Goal: Task Accomplishment & Management: Complete application form

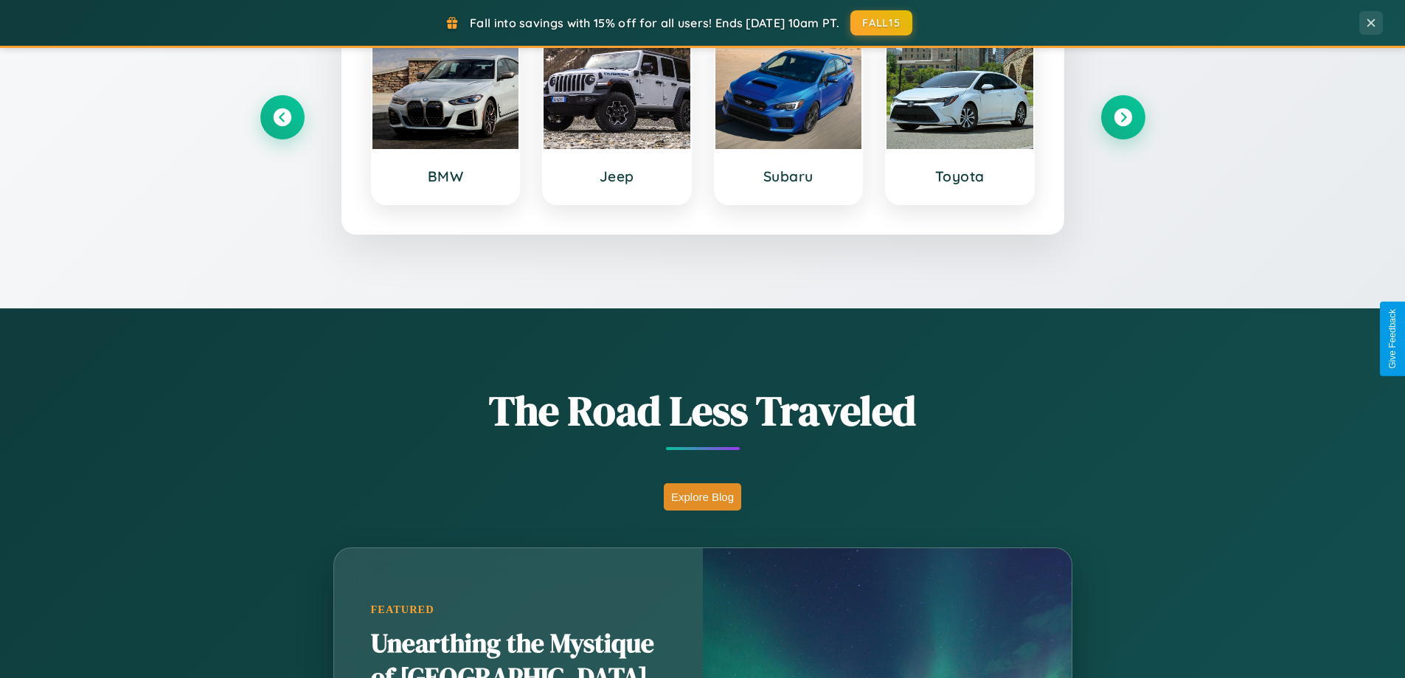
scroll to position [2837, 0]
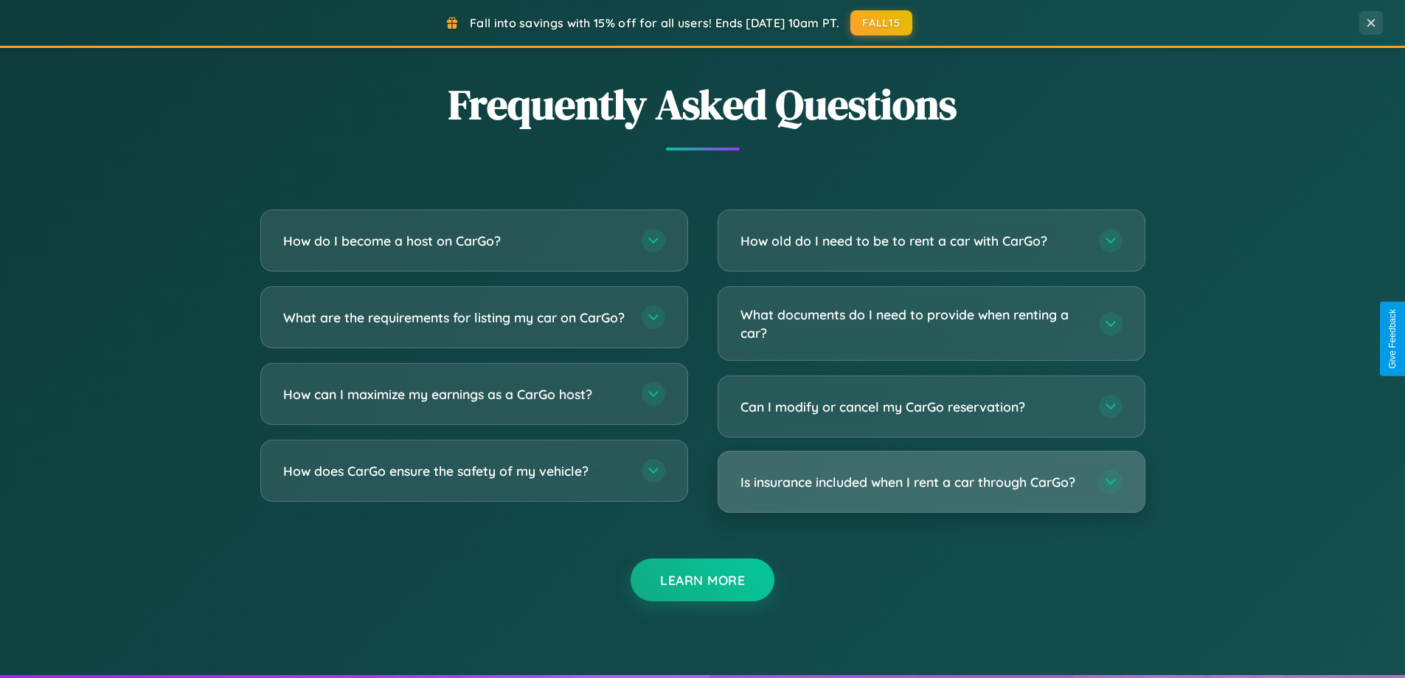
click at [931, 482] on h3 "Is insurance included when I rent a car through CarGo?" at bounding box center [912, 482] width 344 height 18
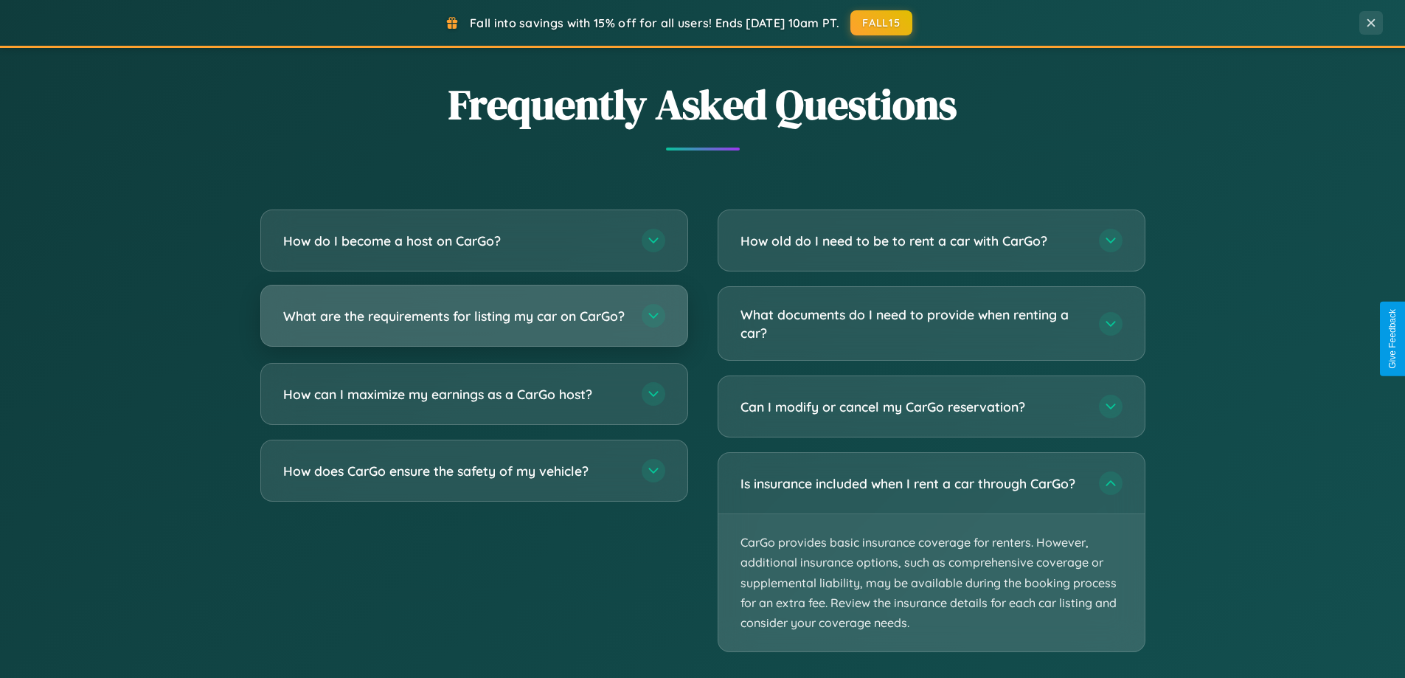
click at [473, 321] on h3 "What are the requirements for listing my car on CarGo?" at bounding box center [455, 316] width 344 height 18
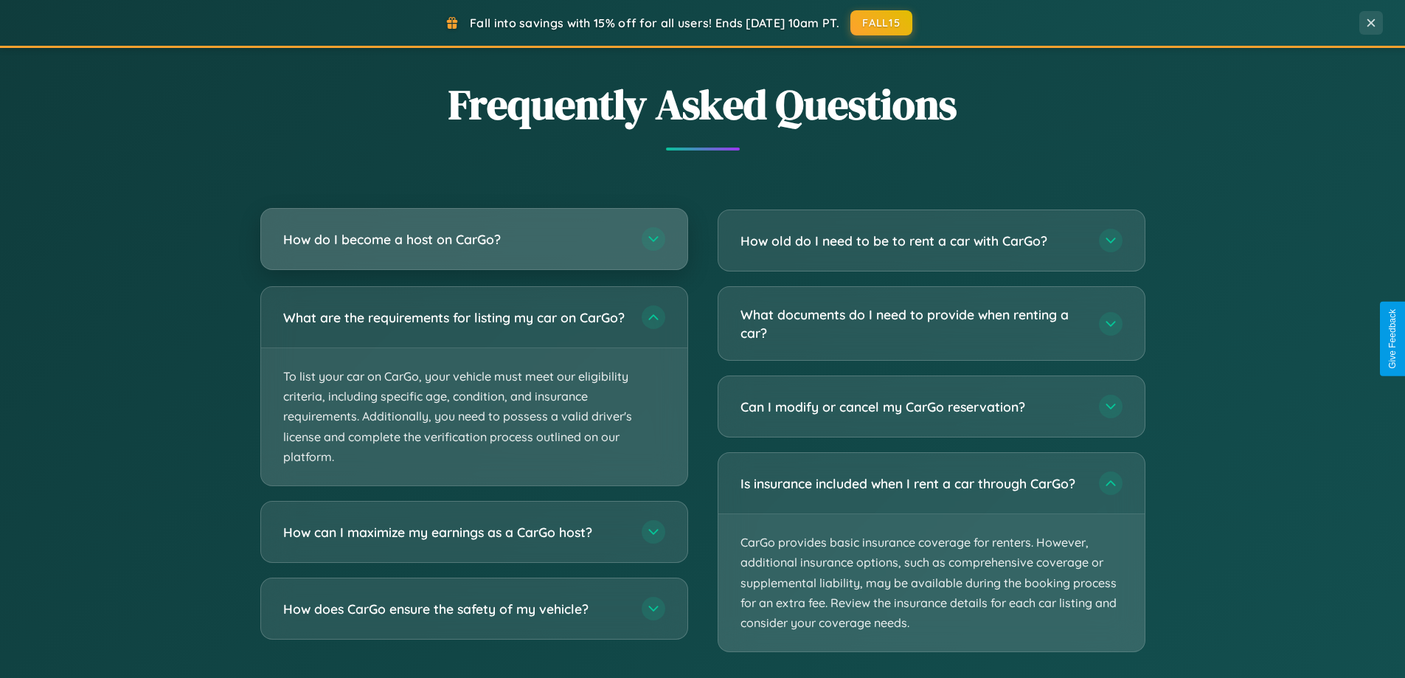
click at [473, 240] on h3 "How do I become a host on CarGo?" at bounding box center [455, 239] width 344 height 18
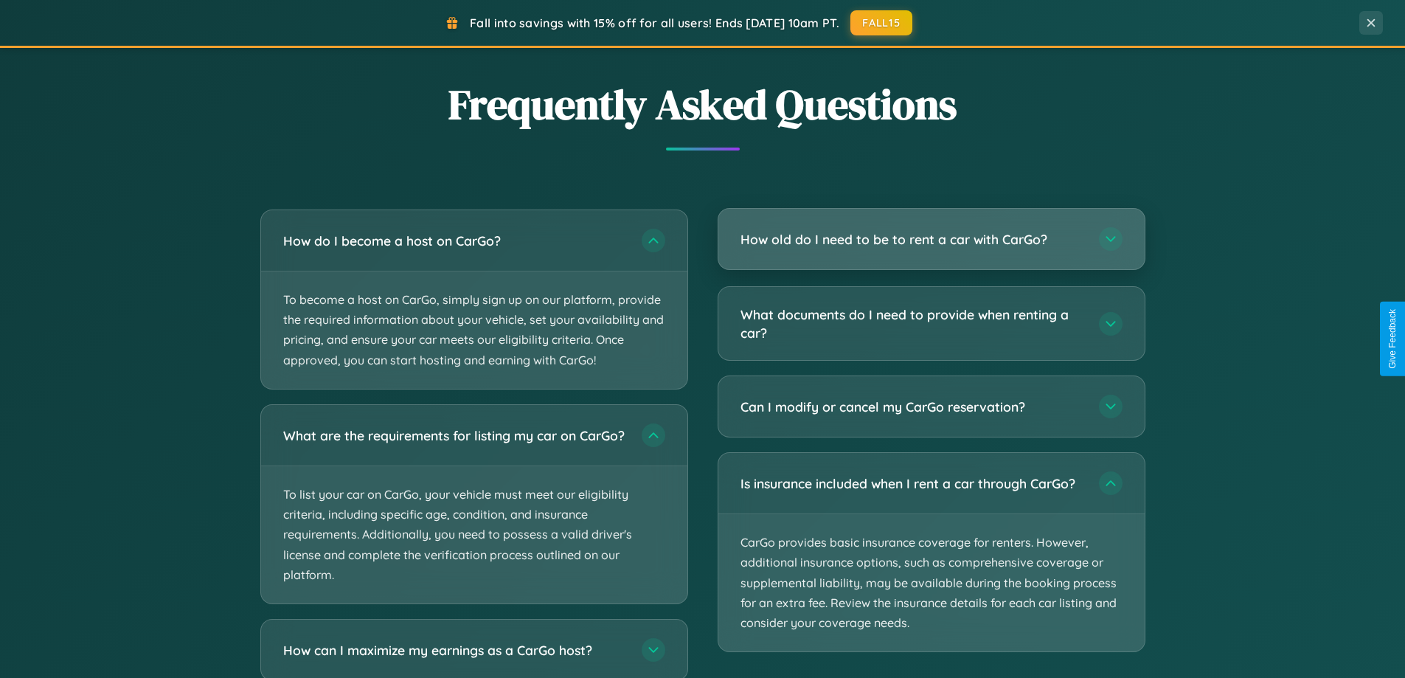
click at [931, 240] on h3 "How old do I need to be to rent a car with CarGo?" at bounding box center [912, 239] width 344 height 18
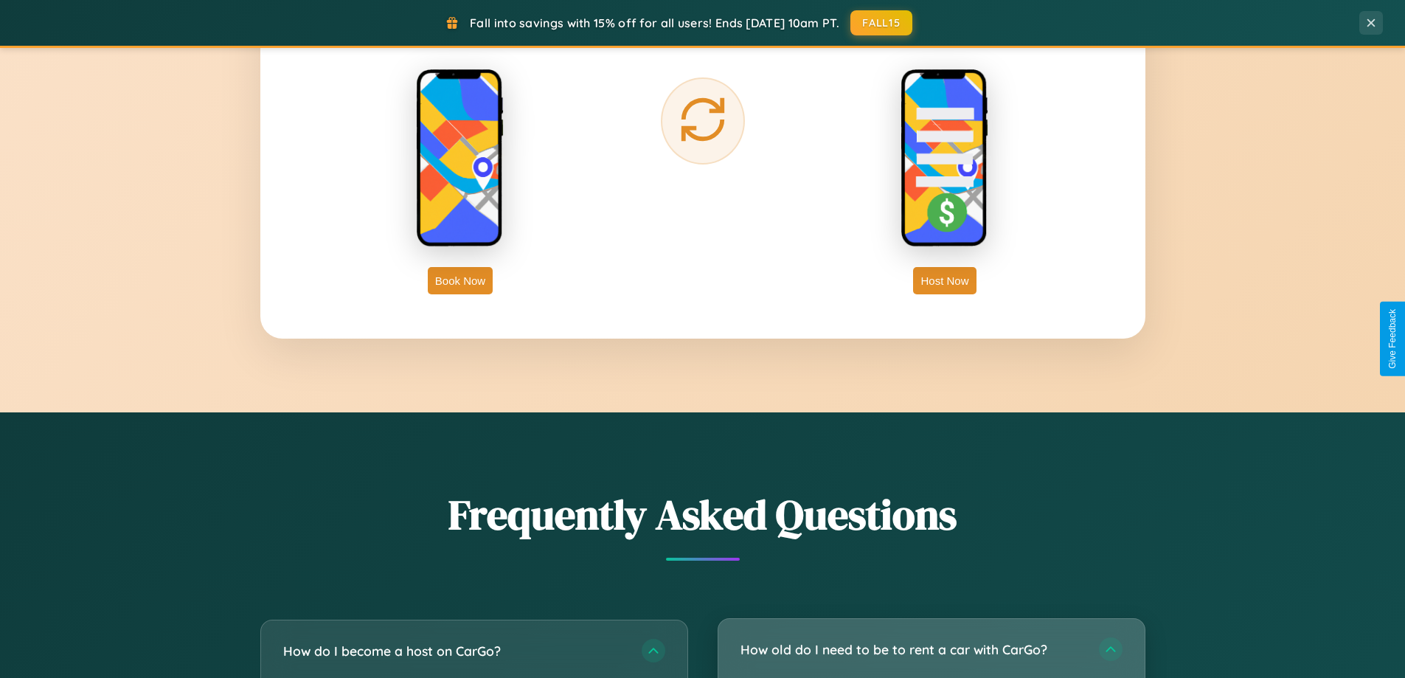
scroll to position [2369, 0]
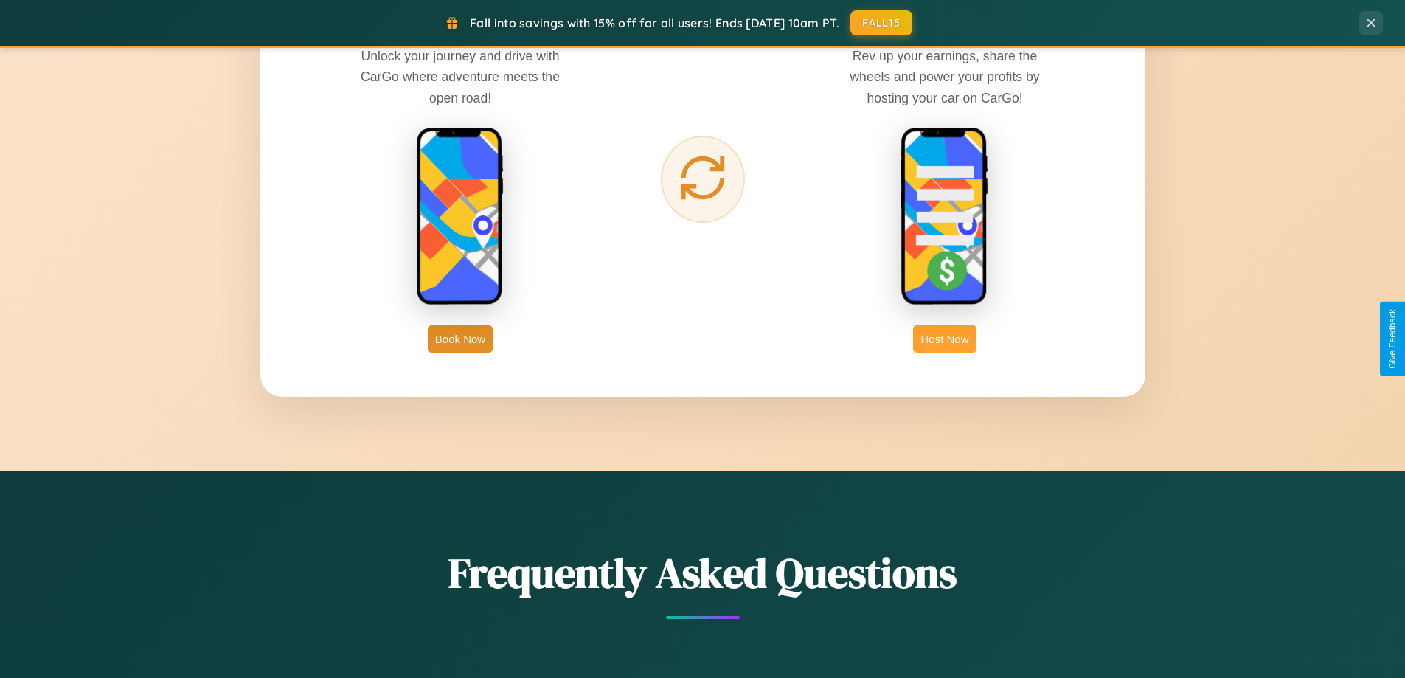
click at [945, 338] on button "Host Now" at bounding box center [944, 338] width 63 height 27
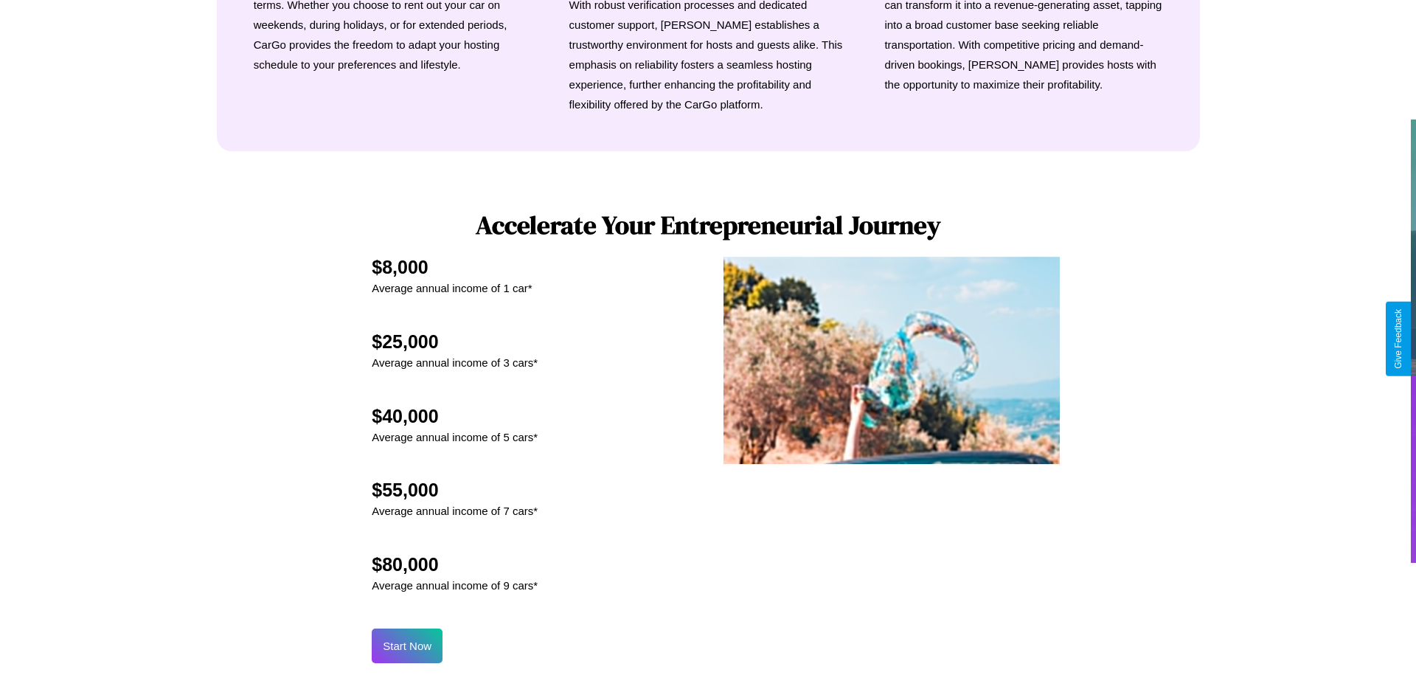
scroll to position [1537, 0]
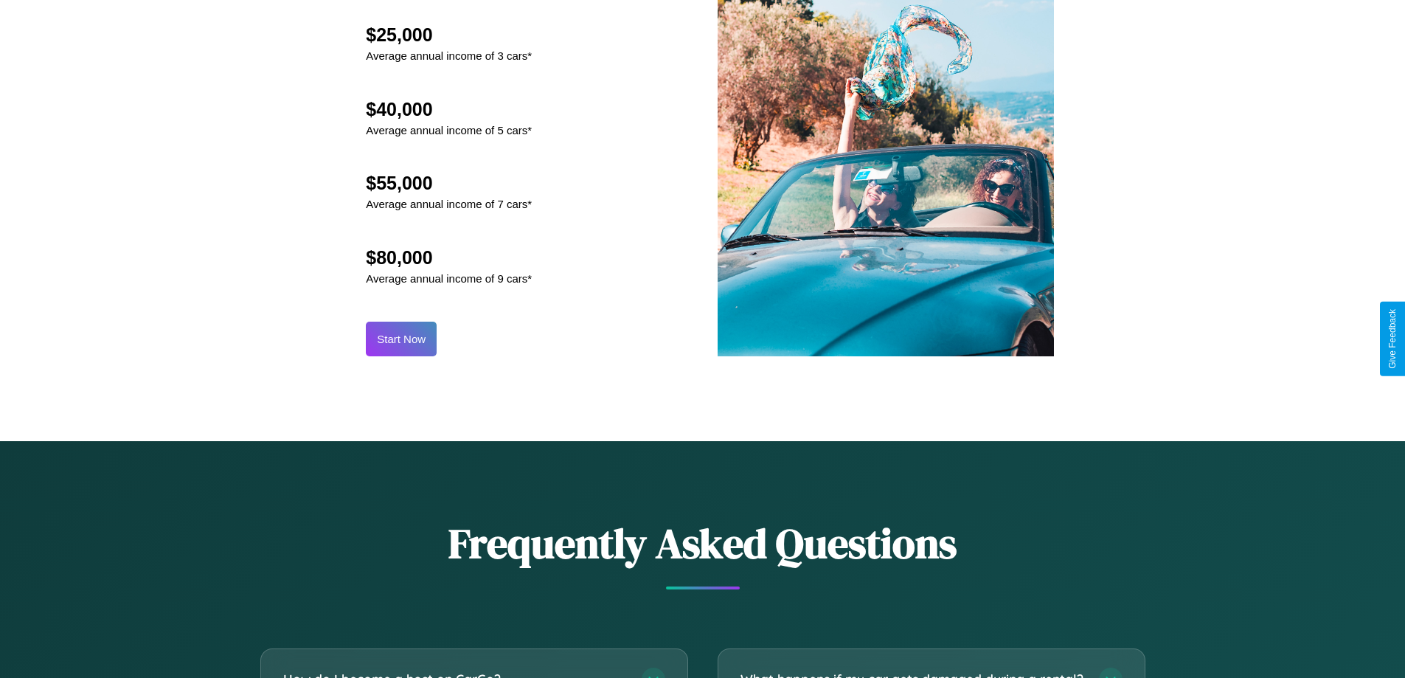
click at [401, 338] on button "Start Now" at bounding box center [401, 338] width 71 height 35
